Goal: Task Accomplishment & Management: Use online tool/utility

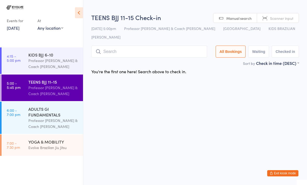
click at [110, 49] on input "search" at bounding box center [149, 52] width 116 height 12
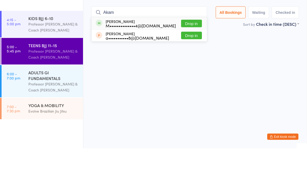
type input "Akam"
click at [191, 56] on button "Drop in" at bounding box center [191, 60] width 21 height 8
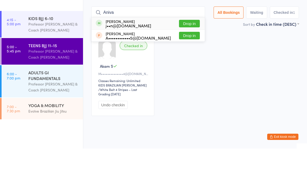
type input "Aniva"
click at [185, 56] on button "Drop in" at bounding box center [189, 60] width 21 height 8
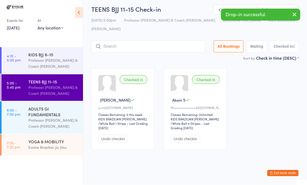
click at [142, 41] on input "search" at bounding box center [148, 47] width 114 height 12
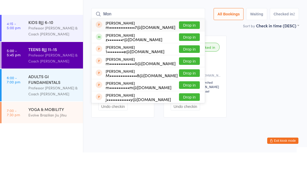
type input "Mon"
click at [113, 70] on div "z••••••••r@[DOMAIN_NAME]" at bounding box center [134, 72] width 57 height 4
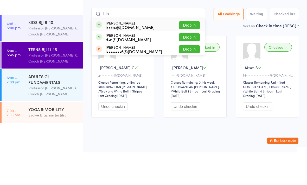
type input "Lia"
click at [190, 54] on button "Drop in" at bounding box center [189, 58] width 21 height 8
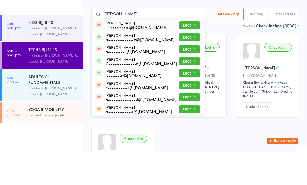
type input "[PERSON_NAME]"
click at [188, 66] on button "Drop in" at bounding box center [189, 70] width 21 height 8
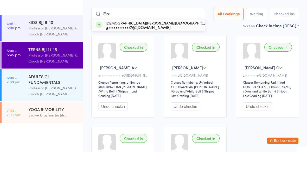
type input "Eze"
click at [122, 52] on div "[DEMOGRAPHIC_DATA][PERSON_NAME] g••••••••••••7@[DOMAIN_NAME] Drop in" at bounding box center [148, 58] width 113 height 12
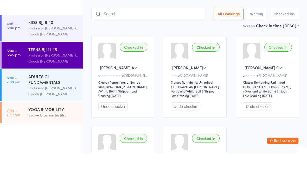
scroll to position [35, 0]
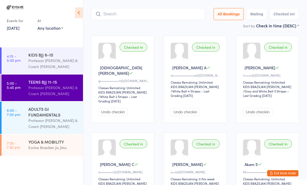
click at [126, 8] on input "search" at bounding box center [148, 14] width 114 height 12
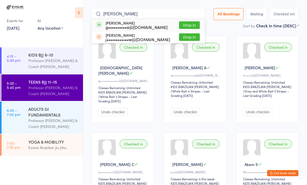
type input "[PERSON_NAME]"
click at [190, 22] on button "Drop in" at bounding box center [189, 26] width 21 height 8
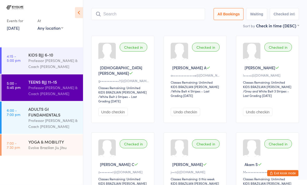
scroll to position [35, 0]
